Goal: Check status

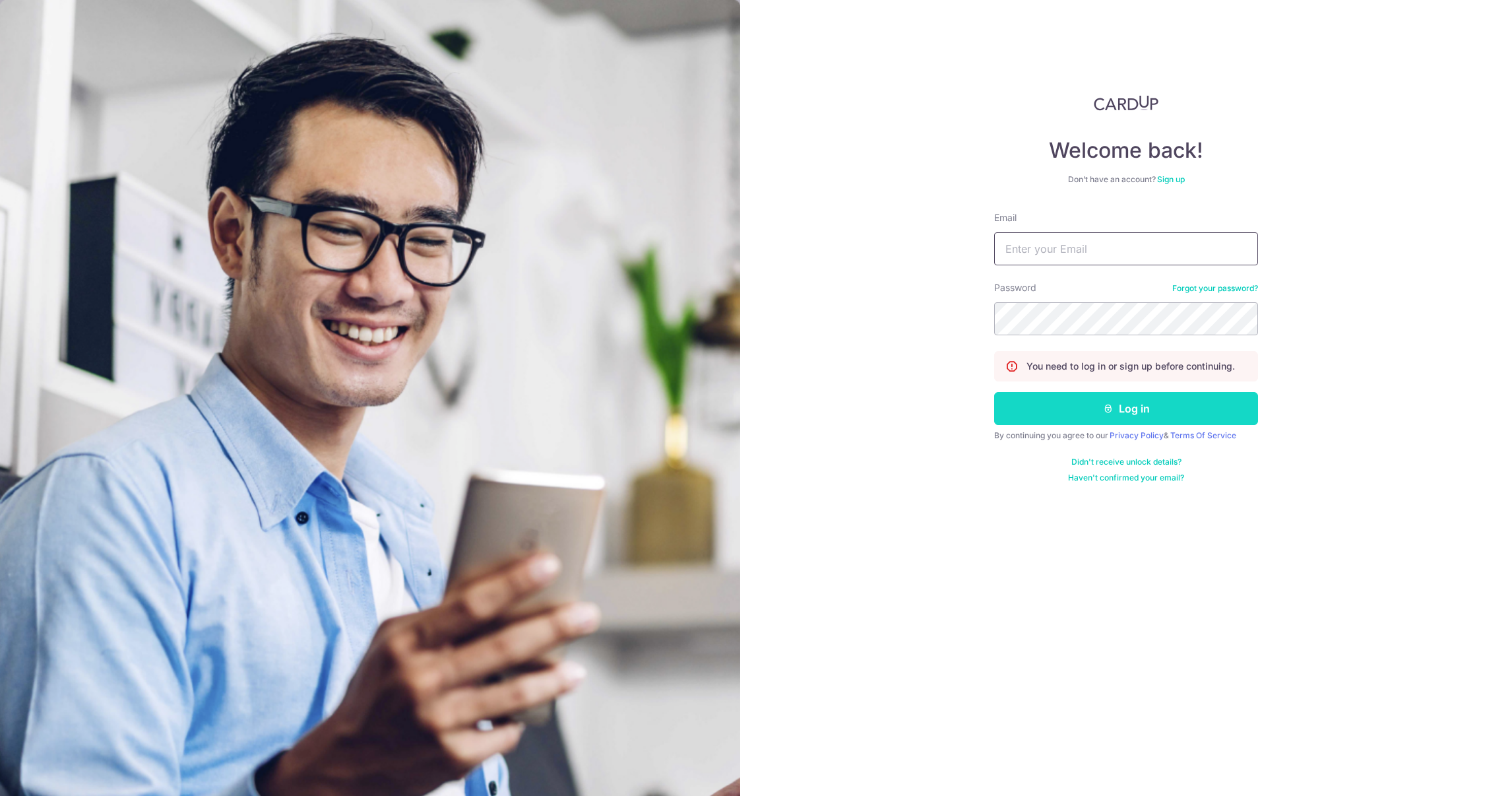
type input "[PERSON_NAME][EMAIL_ADDRESS][DOMAIN_NAME]"
click at [1162, 418] on button "Log in" at bounding box center [1126, 408] width 264 height 33
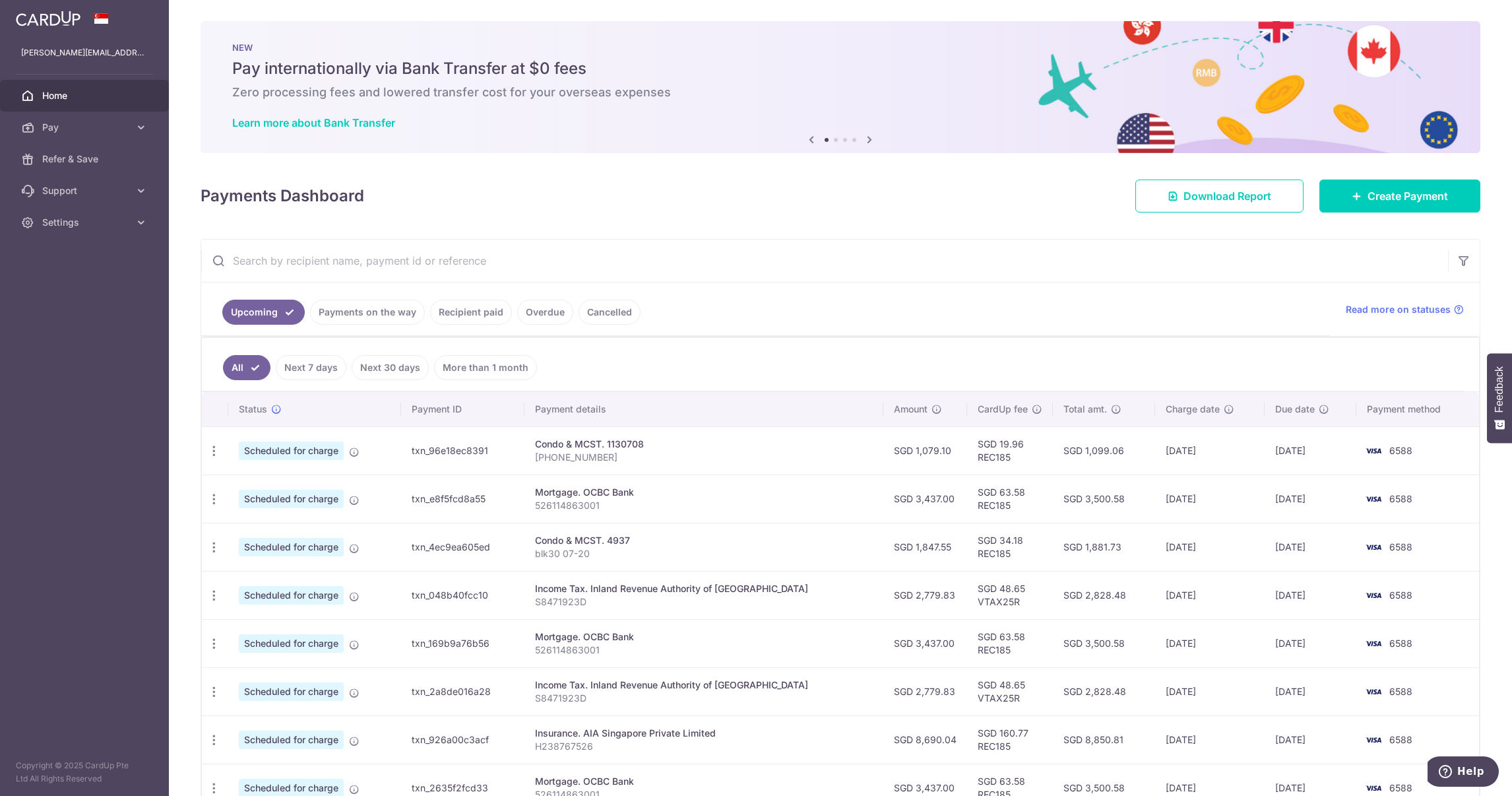
click at [352, 312] on link "Payments on the way" at bounding box center [367, 312] width 115 height 25
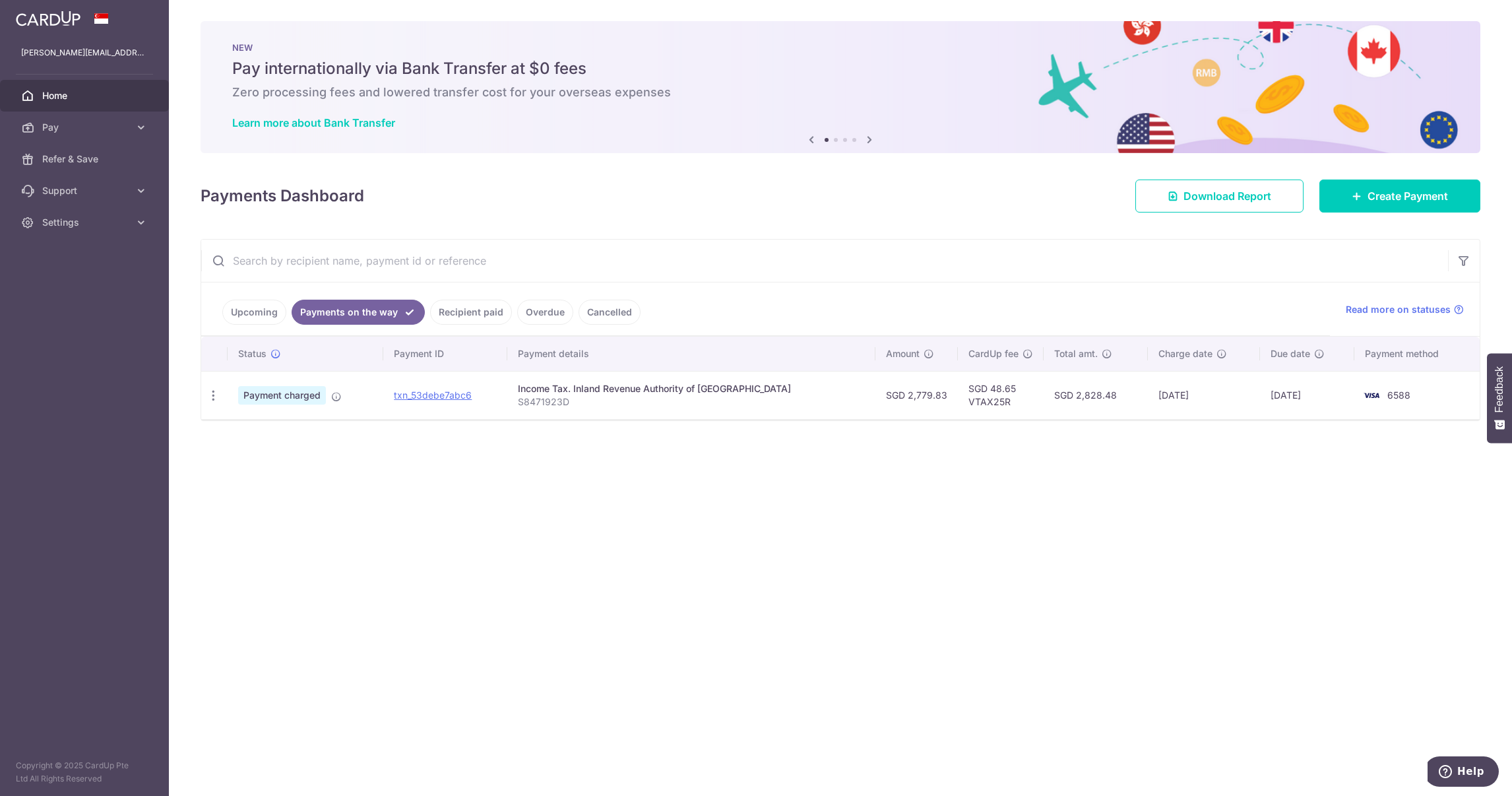
click at [461, 314] on link "Recipient paid" at bounding box center [471, 312] width 82 height 25
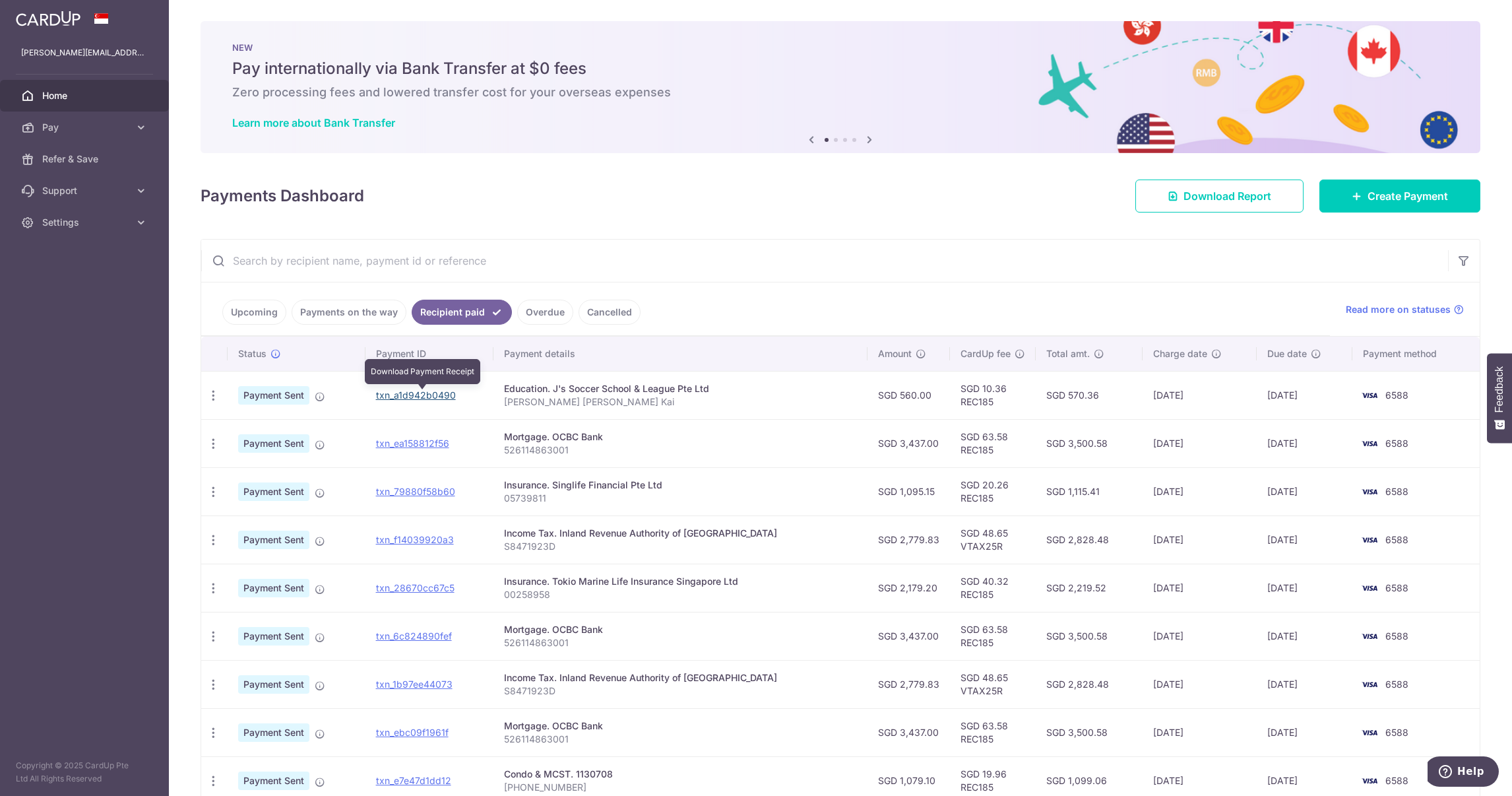
click at [395, 396] on link "txn_a1d942b0490" at bounding box center [415, 395] width 80 height 11
